Goal: Task Accomplishment & Management: Use online tool/utility

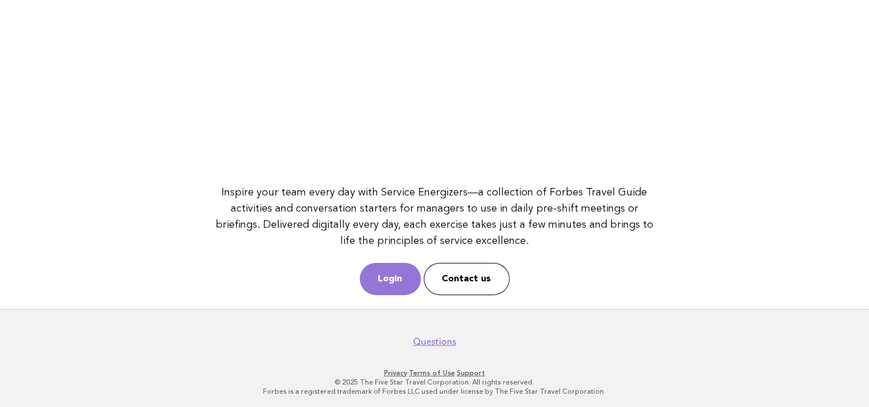
scroll to position [162, 0]
click at [383, 273] on link "Login" at bounding box center [390, 278] width 61 height 32
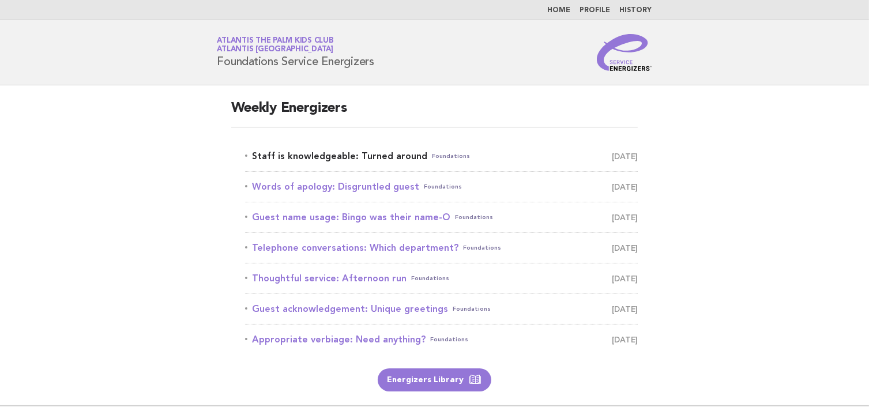
click at [289, 156] on link "Staff is knowledgeable: Turned around Foundations October 10" at bounding box center [441, 156] width 393 height 16
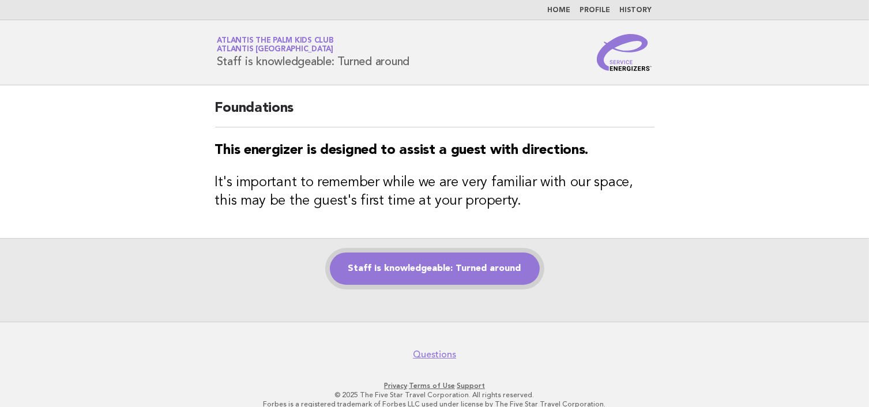
click at [382, 263] on link "Staff is knowledgeable: Turned around" at bounding box center [435, 269] width 210 height 32
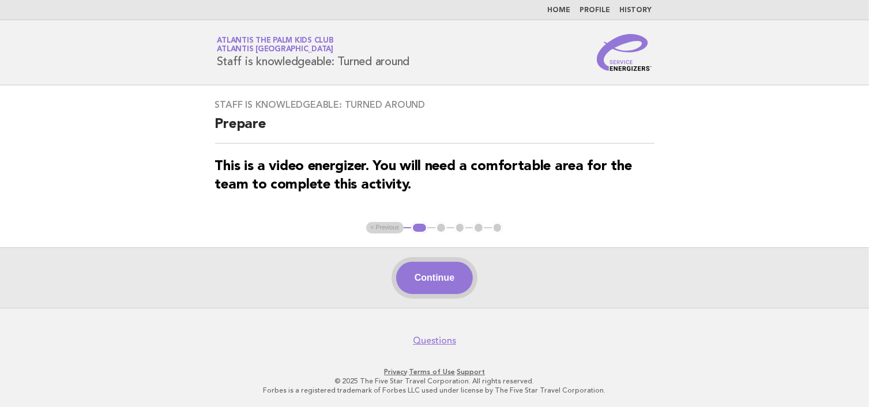
click at [428, 275] on button "Continue" at bounding box center [434, 278] width 77 height 32
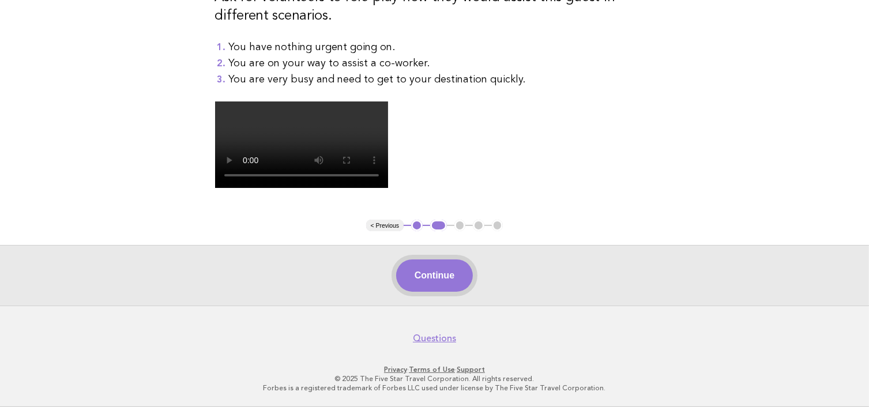
click at [434, 292] on button "Continue" at bounding box center [434, 275] width 77 height 32
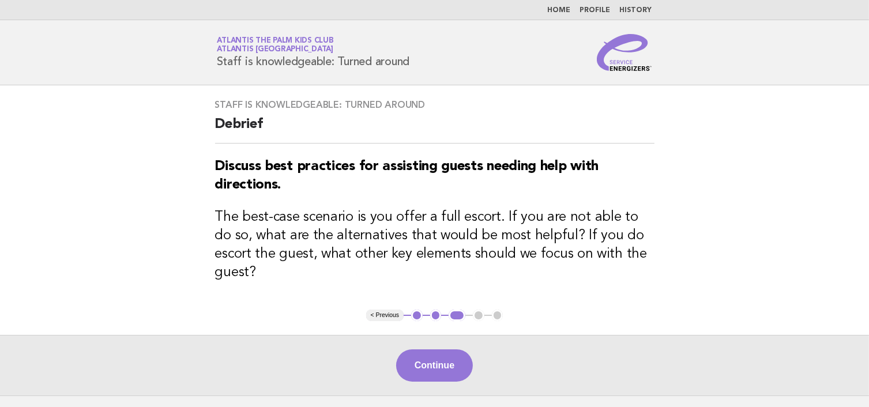
click at [387, 310] on button "< Previous" at bounding box center [384, 316] width 37 height 12
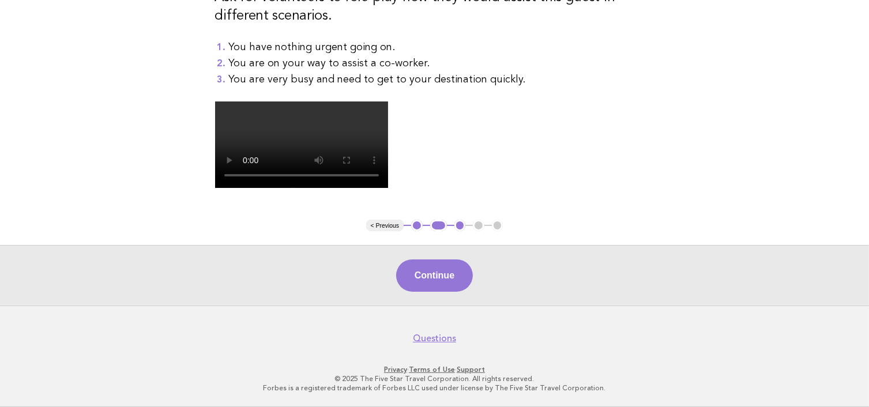
scroll to position [378, 0]
click at [428, 278] on button "Continue" at bounding box center [434, 275] width 77 height 32
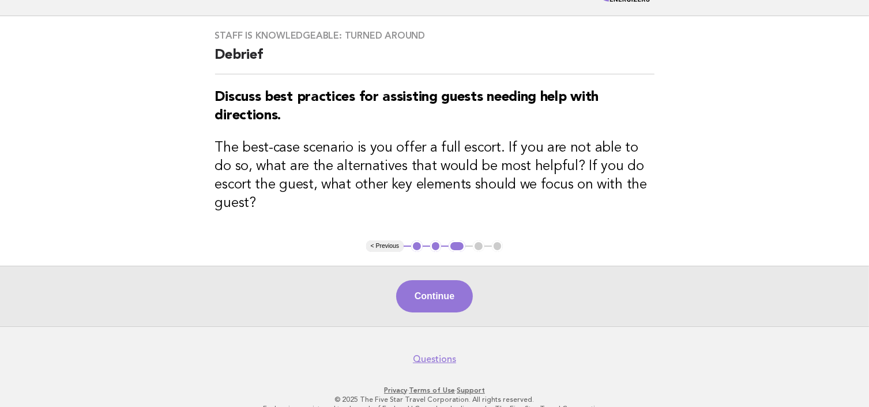
scroll to position [70, 0]
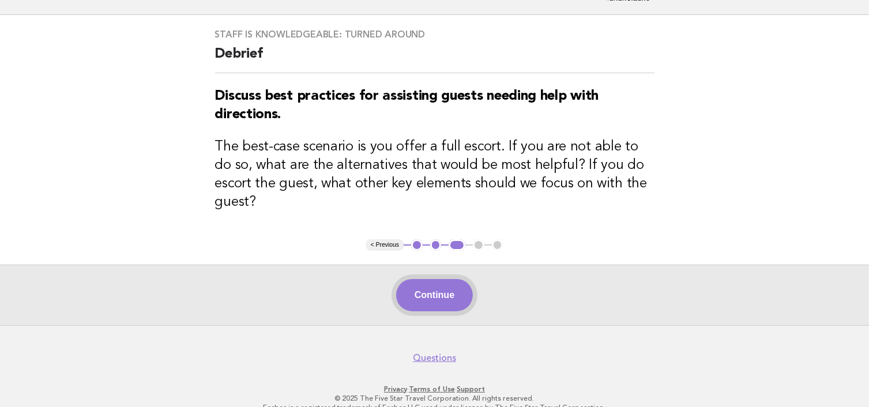
click at [450, 279] on button "Continue" at bounding box center [434, 295] width 77 height 32
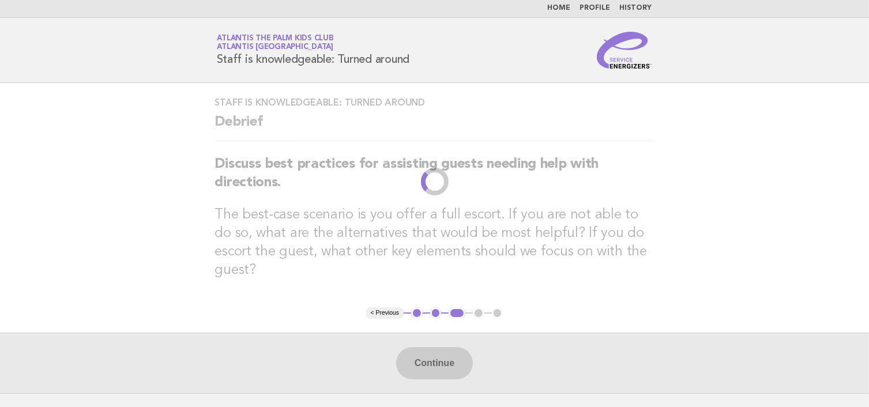
scroll to position [0, 0]
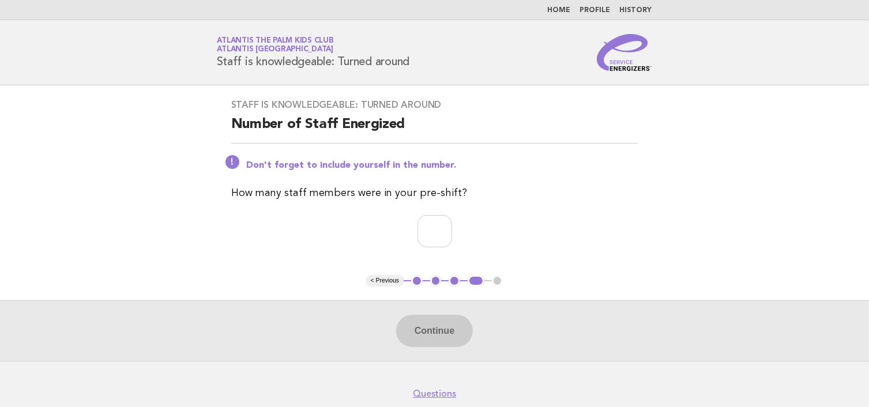
click at [373, 280] on button "< Previous" at bounding box center [384, 281] width 37 height 12
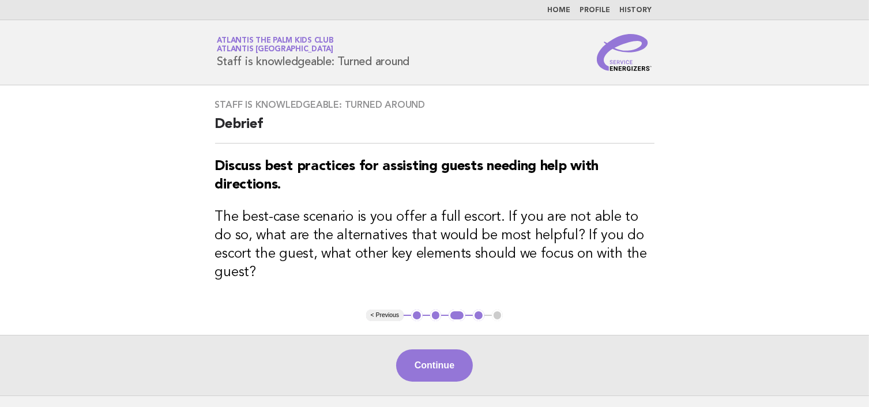
click at [397, 290] on div "Staff is knowledgeable: Turned around Debrief Discuss best practices for assist…" at bounding box center [434, 197] width 467 height 224
click at [394, 310] on button "< Previous" at bounding box center [384, 316] width 37 height 12
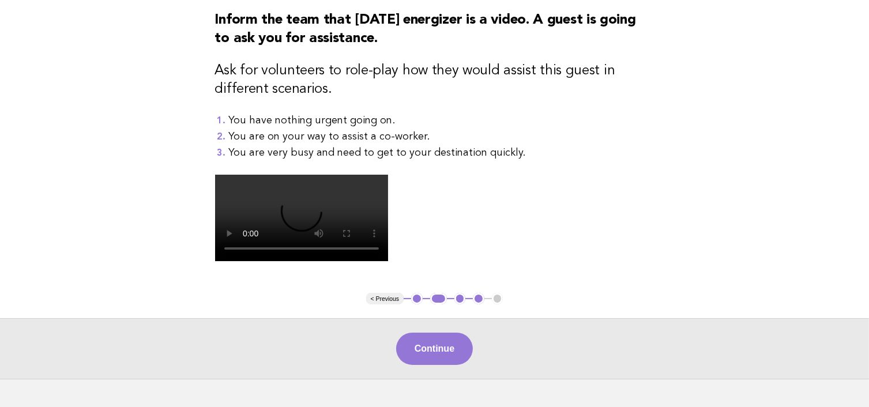
scroll to position [173, 0]
